Goal: Find specific page/section: Find specific page/section

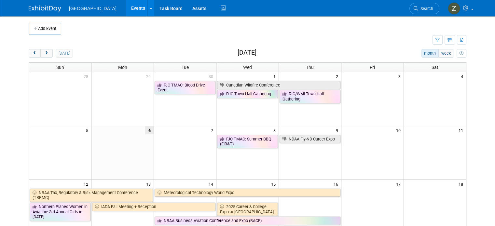
click at [10, 32] on body "[GEOGRAPHIC_DATA] Events Add Event Bulk Upload Events Shareable Event Boards Re…" at bounding box center [247, 113] width 495 height 226
click at [44, 51] on button "next" at bounding box center [46, 53] width 12 height 8
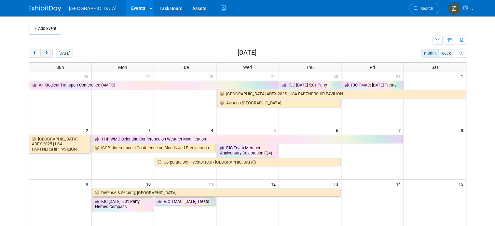
click at [44, 51] on span "next" at bounding box center [46, 53] width 5 height 4
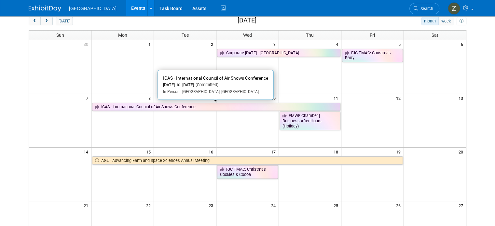
scroll to position [33, 0]
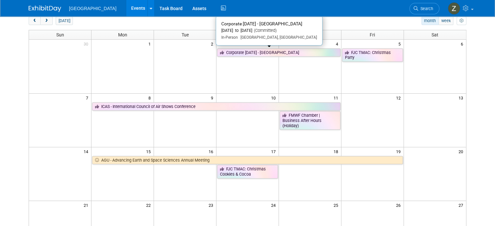
click at [307, 55] on link "Corporate [DATE] - [GEOGRAPHIC_DATA]" at bounding box center [278, 52] width 123 height 8
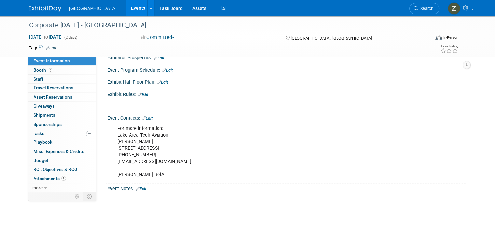
scroll to position [195, 0]
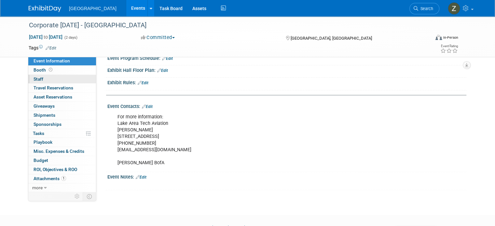
click at [65, 75] on link "0 Staff 0" at bounding box center [62, 79] width 68 height 9
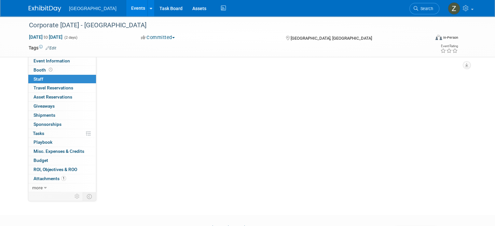
scroll to position [0, 0]
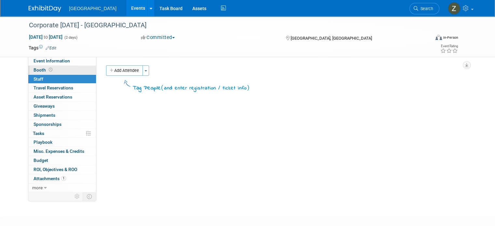
click at [66, 71] on link "Booth" at bounding box center [62, 70] width 68 height 9
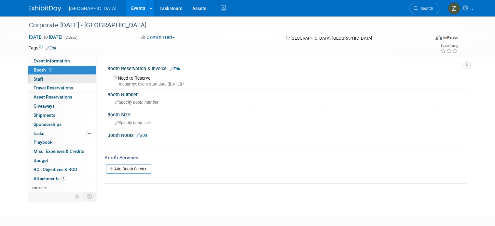
click at [66, 82] on link "0 Staff 0" at bounding box center [62, 79] width 68 height 9
